Goal: Transaction & Acquisition: Purchase product/service

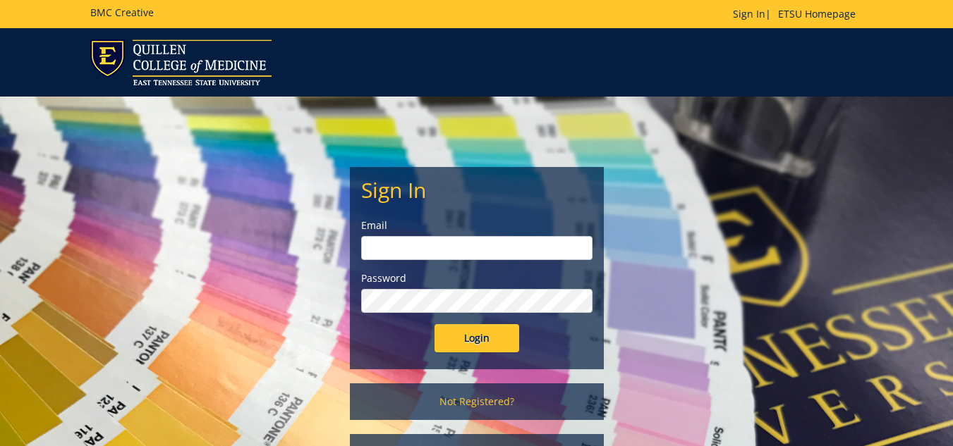
type input "lucasrf@etsu.edu"
click at [468, 339] on input "Login" at bounding box center [476, 338] width 85 height 28
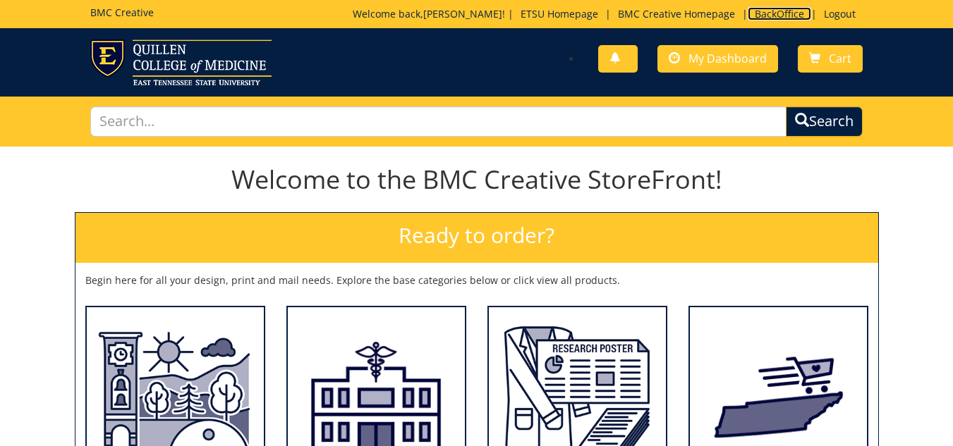
click at [772, 10] on link "BackOffice" at bounding box center [779, 13] width 63 height 13
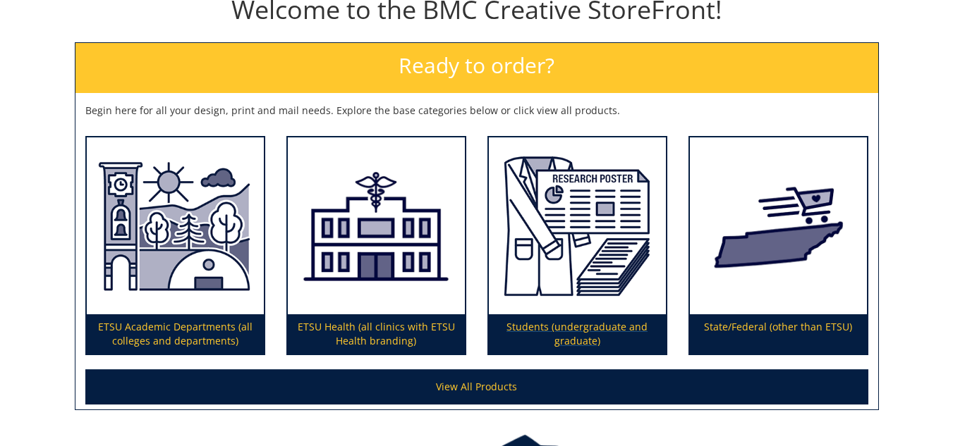
scroll to position [212, 0]
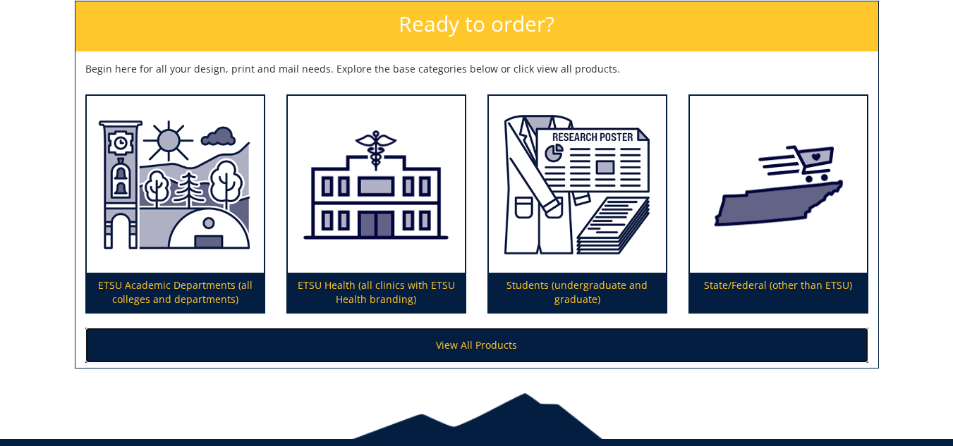
click at [480, 343] on link "View All Products" at bounding box center [476, 345] width 783 height 35
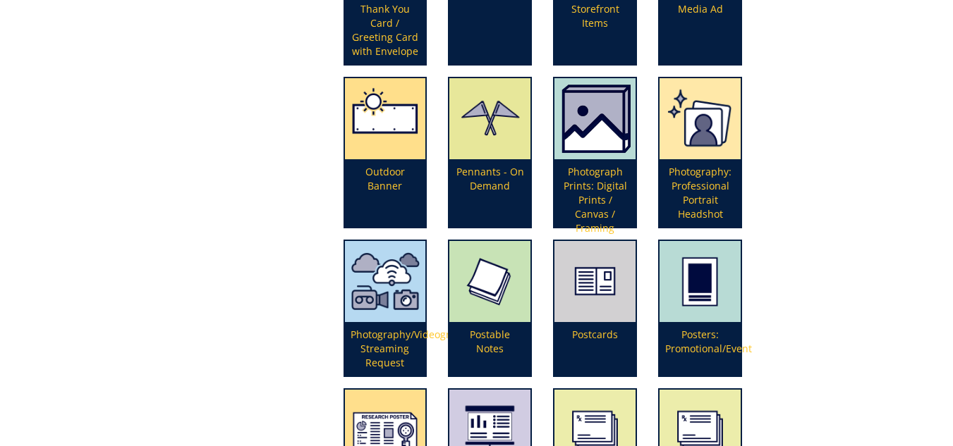
scroll to position [3033, 0]
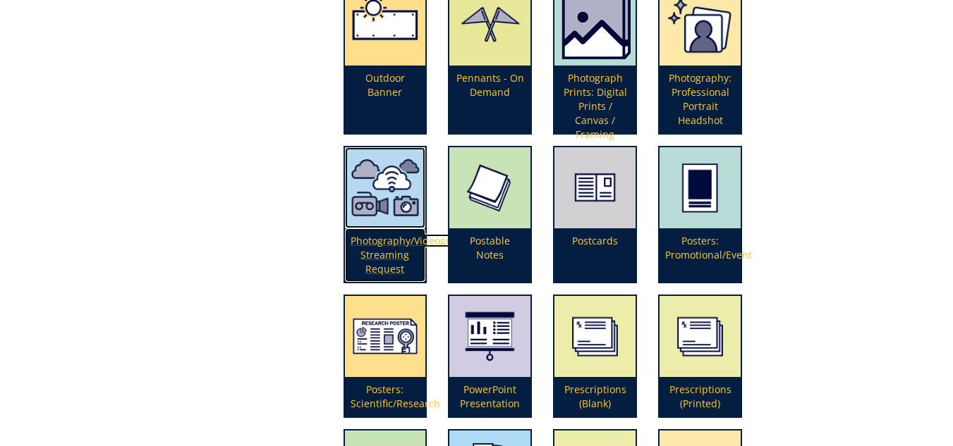
click at [423, 241] on p "Photography/Videography/Live Streaming Request" at bounding box center [385, 256] width 81 height 54
